Goal: Information Seeking & Learning: Understand process/instructions

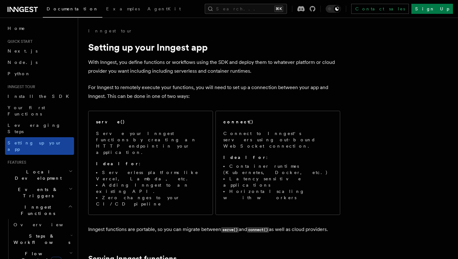
click at [43, 140] on span "Setting up your app" at bounding box center [35, 145] width 54 height 11
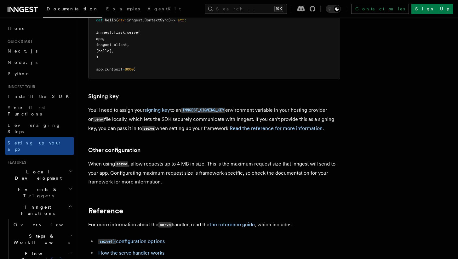
scroll to position [410, 0]
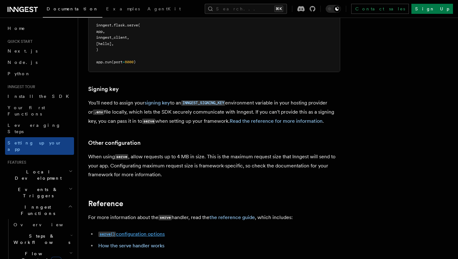
click at [154, 231] on link "serve() configuration options" at bounding box center [131, 234] width 66 height 6
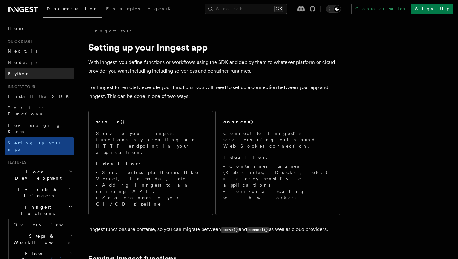
click at [28, 71] on link "Python" at bounding box center [39, 73] width 69 height 11
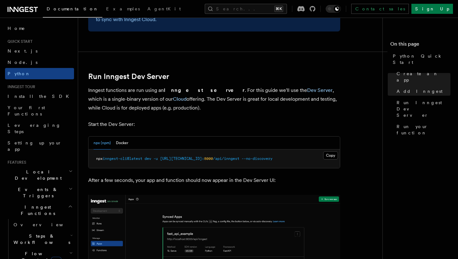
scroll to position [732, 0]
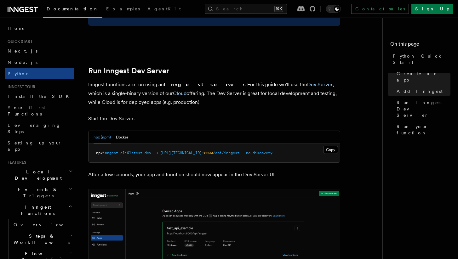
click at [206, 154] on span "8000" at bounding box center [208, 153] width 9 height 4
click at [129, 140] on div "npx (npm) Docker" at bounding box center [213, 137] width 251 height 13
click at [123, 139] on button "Docker" at bounding box center [122, 137] width 12 height 13
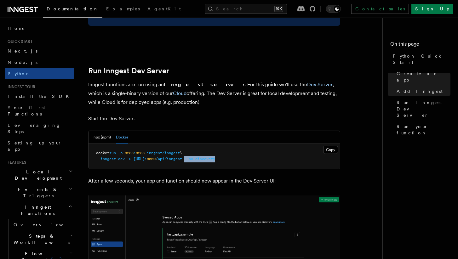
drag, startPoint x: 237, startPoint y: 159, endPoint x: 286, endPoint y: 160, distance: 49.4
click at [286, 160] on pre "docker run -p 8288 : 8288 inngest/inngest \ inngest dev -u http://host.docker.i…" at bounding box center [213, 156] width 251 height 25
copy span "--no-discovery"
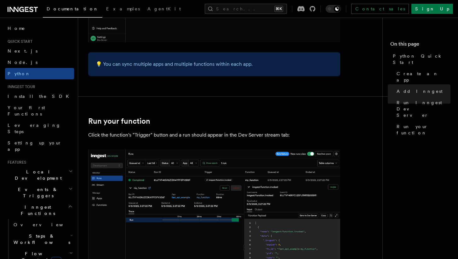
scroll to position [1339, 0]
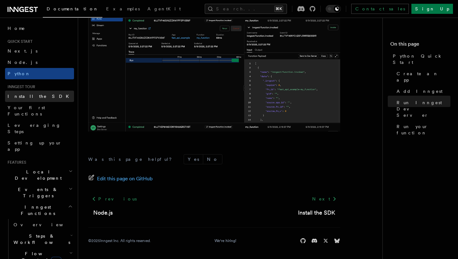
click at [31, 98] on span "Install the SDK" at bounding box center [40, 96] width 65 height 5
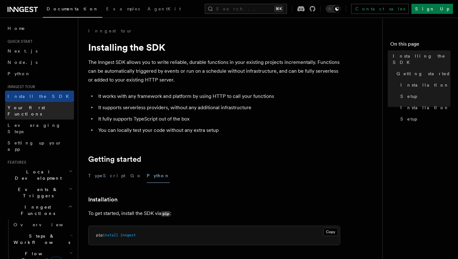
click at [30, 105] on span "Your first Functions" at bounding box center [26, 110] width 37 height 11
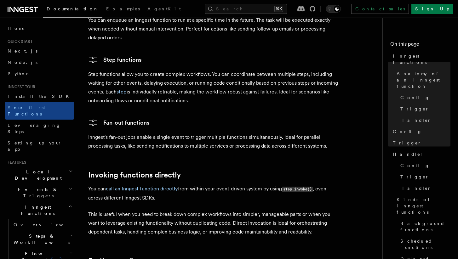
scroll to position [1322, 0]
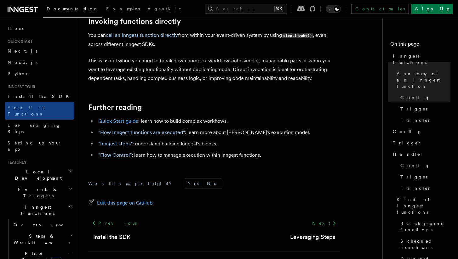
click at [103, 118] on link "Quick Start guide" at bounding box center [118, 121] width 40 height 6
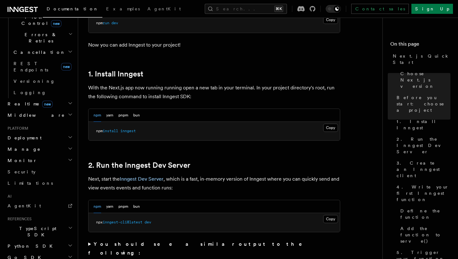
scroll to position [257, 0]
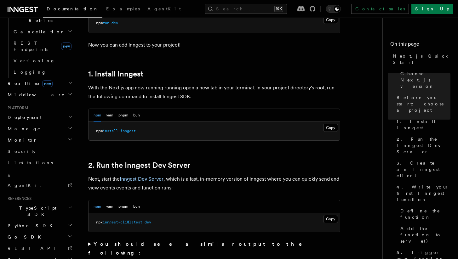
click at [29, 220] on h2 "Python SDK" at bounding box center [39, 225] width 69 height 11
click at [36, 243] on link "Quick start" at bounding box center [42, 248] width 63 height 11
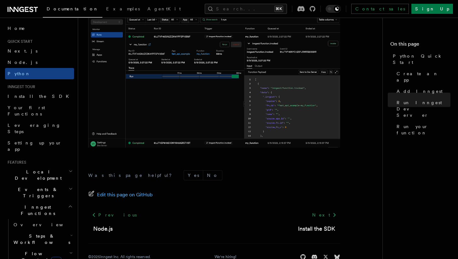
scroll to position [1333, 0]
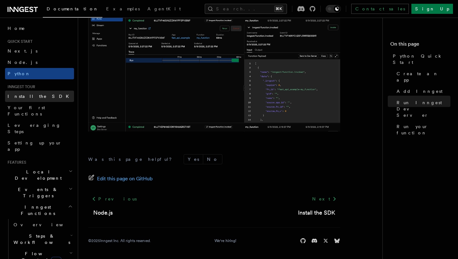
click at [36, 94] on span "Install the SDK" at bounding box center [40, 96] width 65 height 5
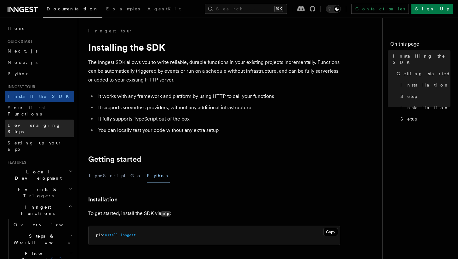
click at [36, 120] on link "Leveraging Steps" at bounding box center [39, 129] width 69 height 18
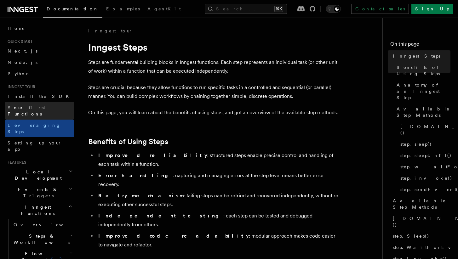
click at [37, 106] on span "Your first Functions" at bounding box center [26, 110] width 37 height 11
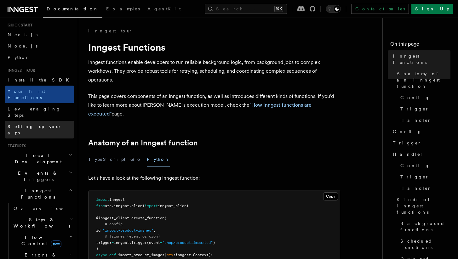
scroll to position [25, 0]
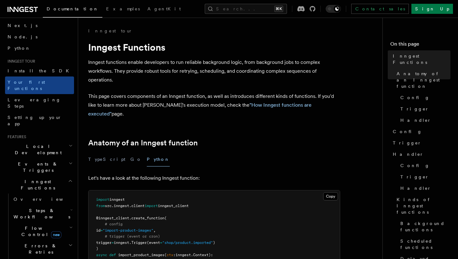
click at [33, 143] on span "Local Development" at bounding box center [37, 149] width 64 height 13
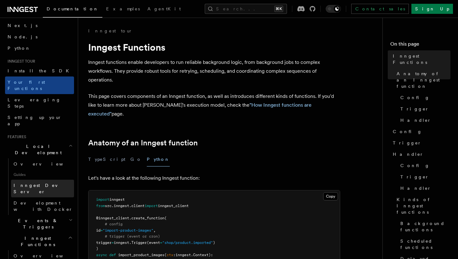
click at [33, 183] on span "Inngest Dev Server" at bounding box center [41, 188] width 54 height 11
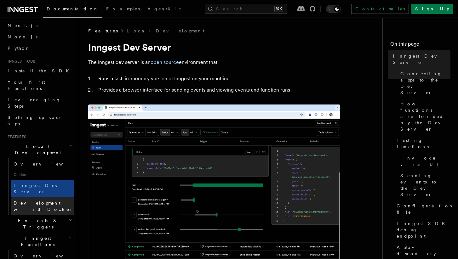
click at [35, 201] on span "Development with Docker" at bounding box center [43, 206] width 59 height 11
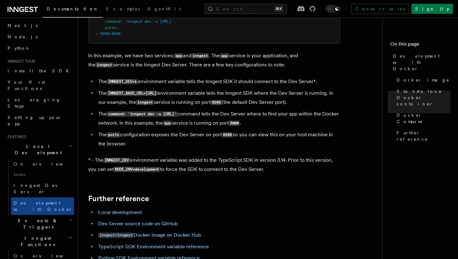
scroll to position [530, 0]
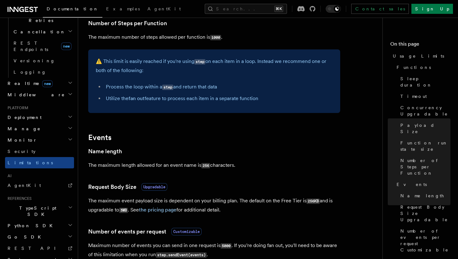
scroll to position [394, 0]
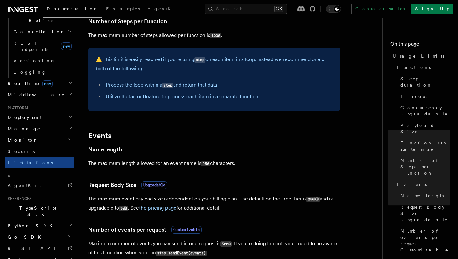
click at [18, 223] on span "Python SDK" at bounding box center [30, 226] width 51 height 6
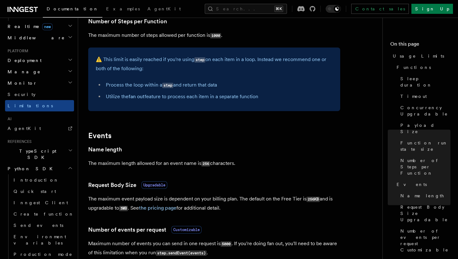
scroll to position [321, 0]
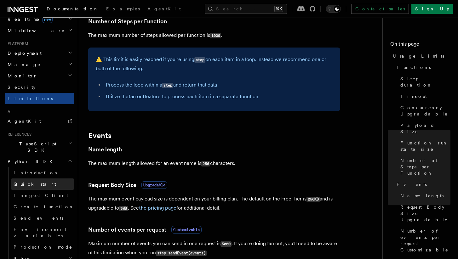
click at [25, 182] on span "Quick start" at bounding box center [35, 184] width 42 height 5
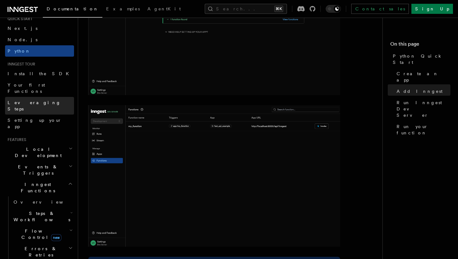
scroll to position [31, 0]
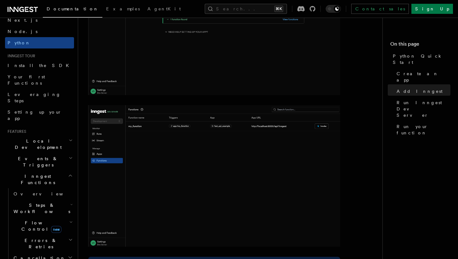
click at [36, 138] on span "Local Development" at bounding box center [37, 144] width 64 height 13
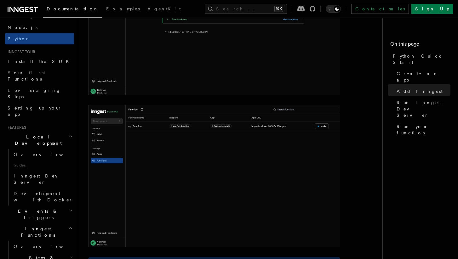
scroll to position [34, 0]
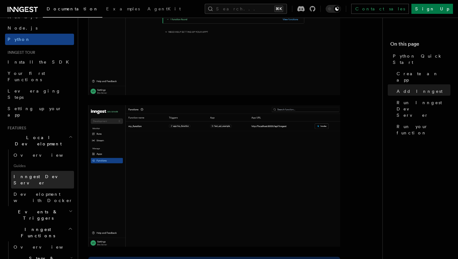
click at [32, 171] on link "Inngest Dev Server" at bounding box center [42, 180] width 63 height 18
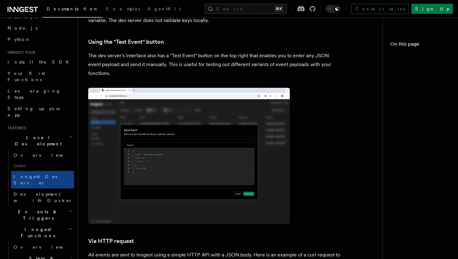
scroll to position [17, 0]
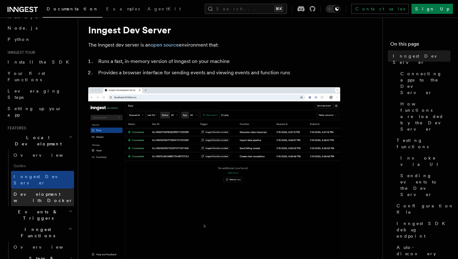
click at [57, 192] on span "Development with Docker" at bounding box center [43, 197] width 59 height 11
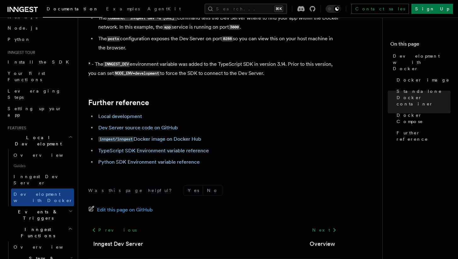
scroll to position [668, 0]
